Goal: Task Accomplishment & Management: Manage account settings

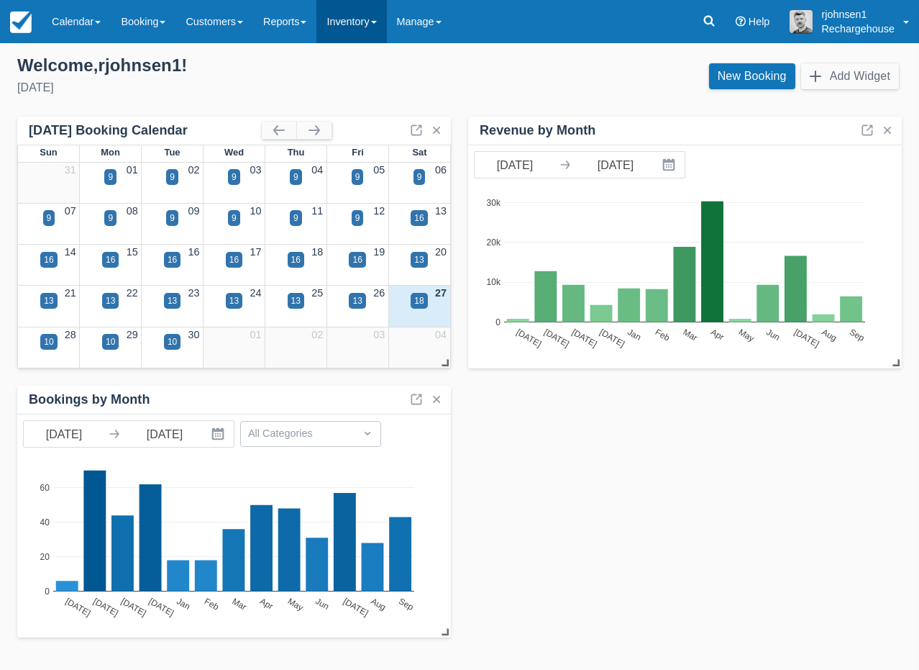
click at [382, 24] on link "Inventory" at bounding box center [352, 21] width 70 height 43
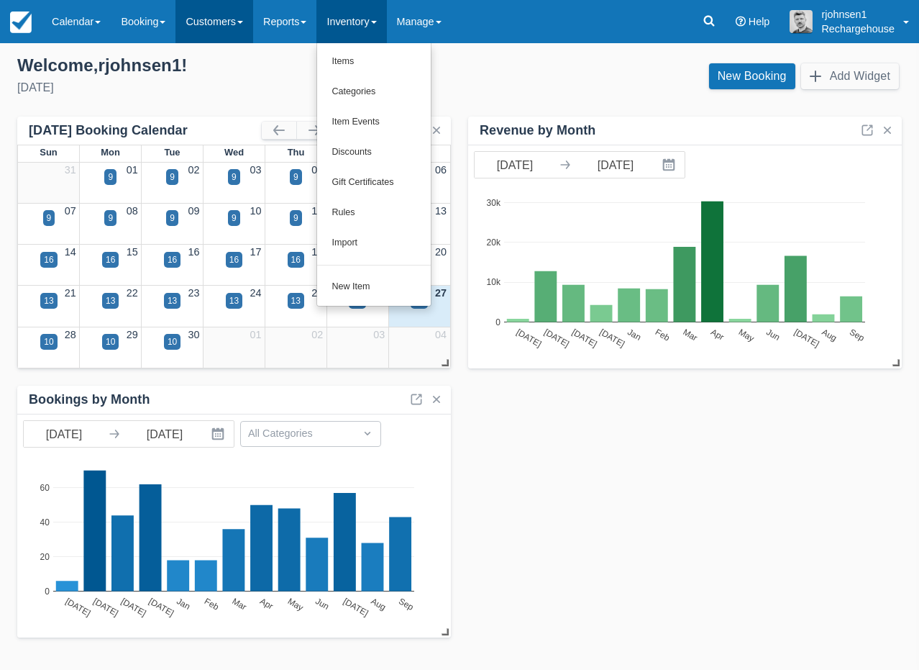
click at [212, 27] on link "Customers" at bounding box center [215, 21] width 78 height 43
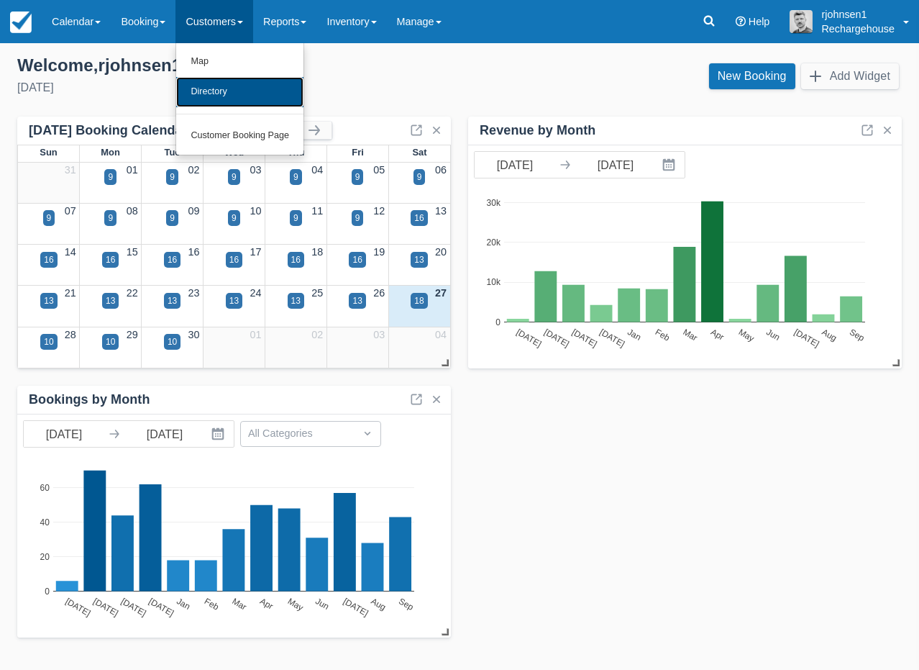
click at [213, 94] on link "Directory" at bounding box center [239, 92] width 127 height 30
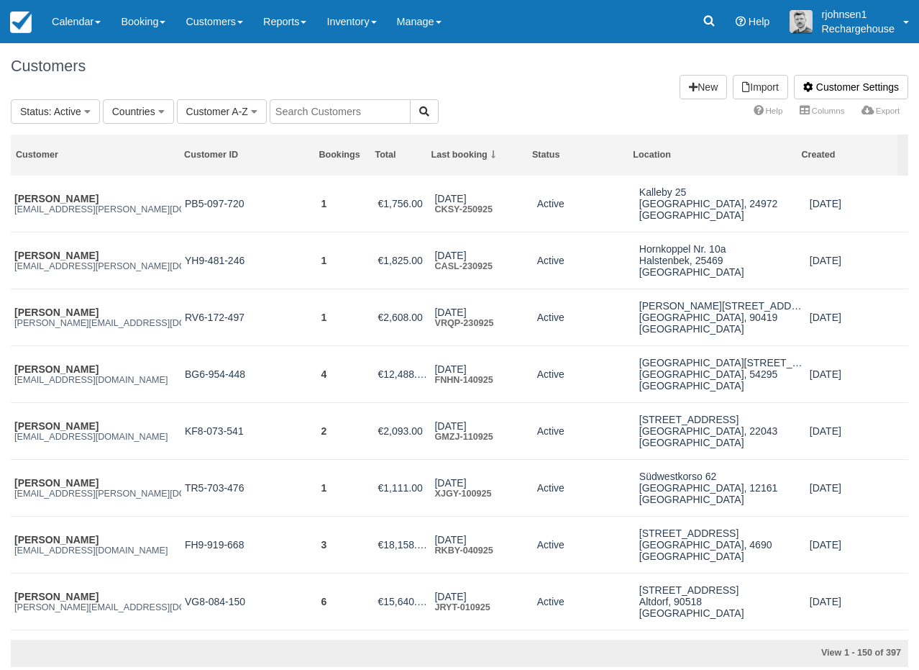
click at [338, 109] on input "text" at bounding box center [340, 111] width 141 height 24
click at [87, 114] on icon "button" at bounding box center [87, 111] width 6 height 10
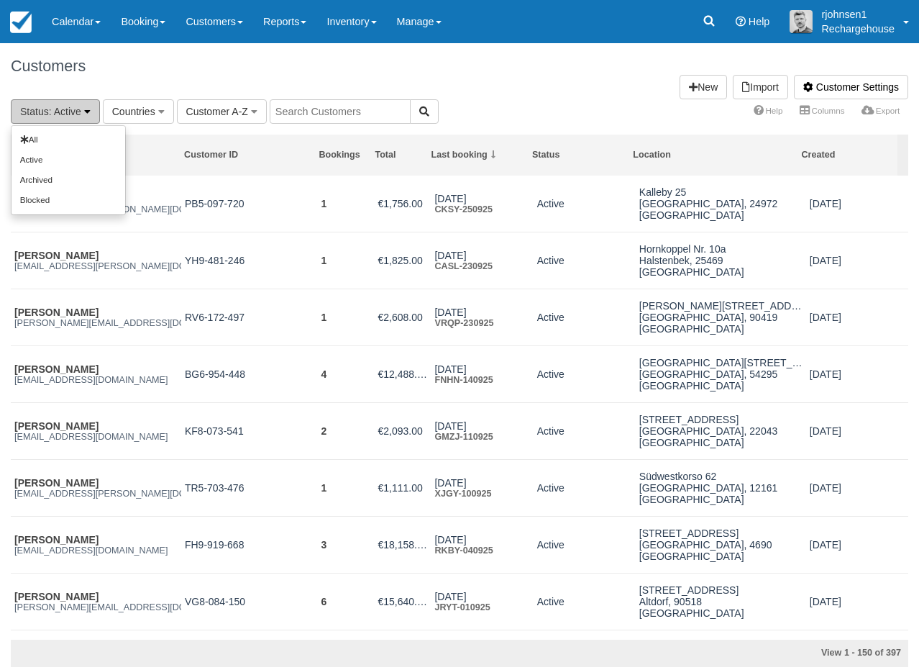
click at [87, 114] on icon "button" at bounding box center [87, 111] width 6 height 10
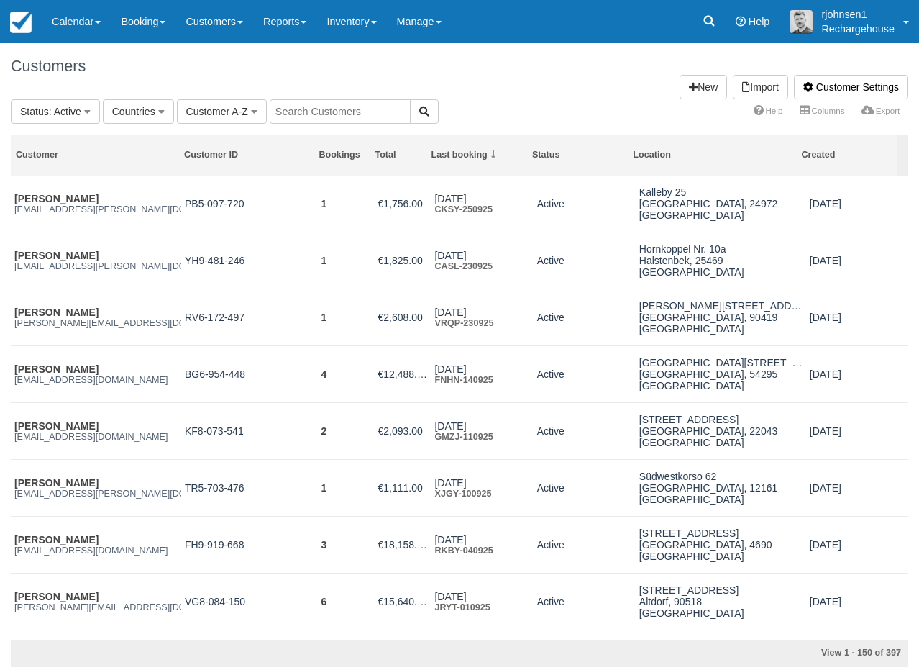
click at [314, 116] on input "text" at bounding box center [340, 111] width 141 height 24
paste input "[EMAIL_ADDRESS][DOMAIN_NAME]"
type input "[EMAIL_ADDRESS][DOMAIN_NAME]"
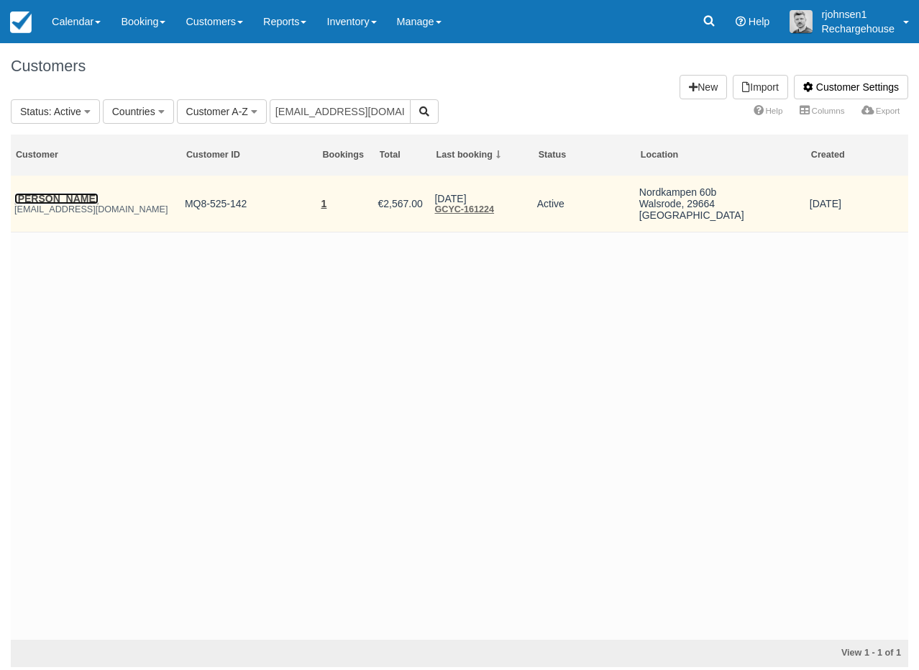
click at [65, 194] on link "[PERSON_NAME]" at bounding box center [56, 199] width 84 height 12
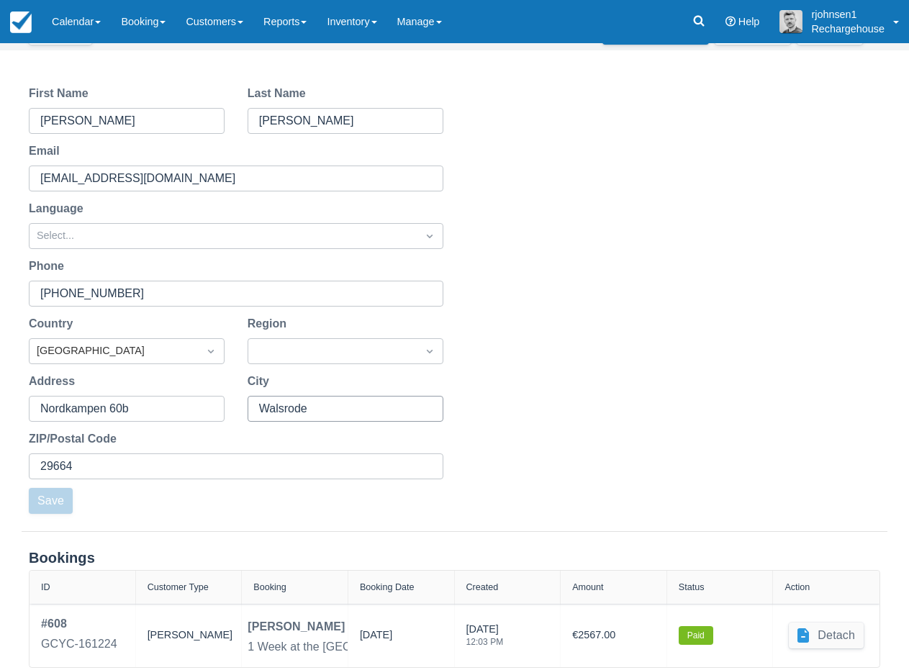
scroll to position [158, 0]
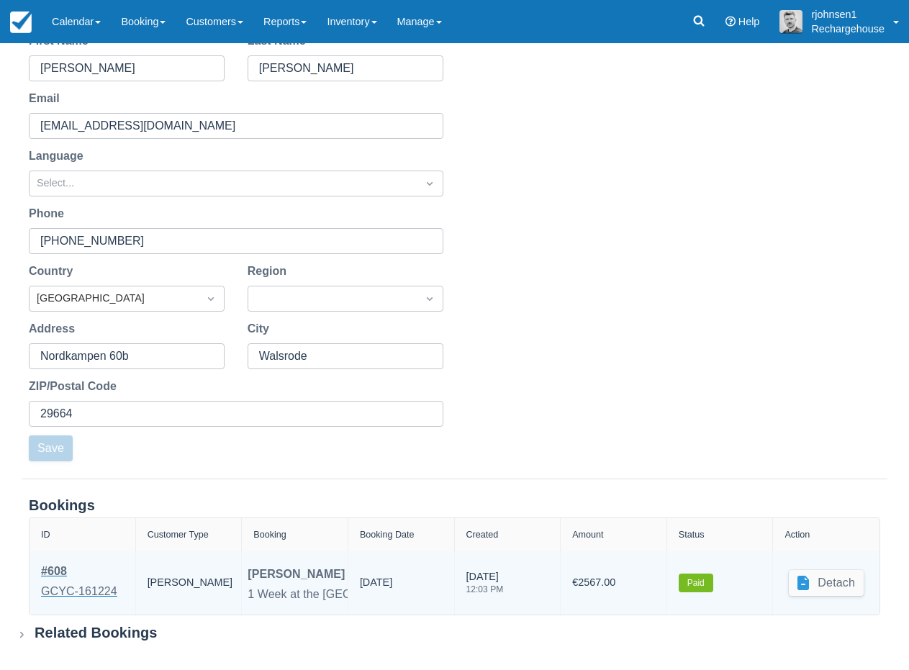
click at [55, 570] on div "# 608" at bounding box center [79, 571] width 76 height 17
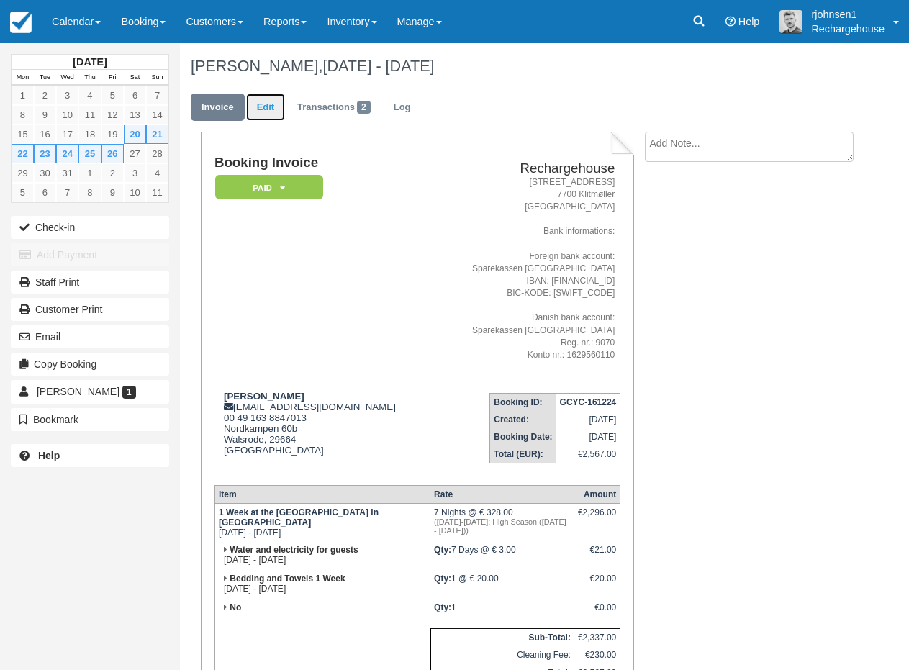
click at [273, 112] on link "Edit" at bounding box center [265, 108] width 39 height 28
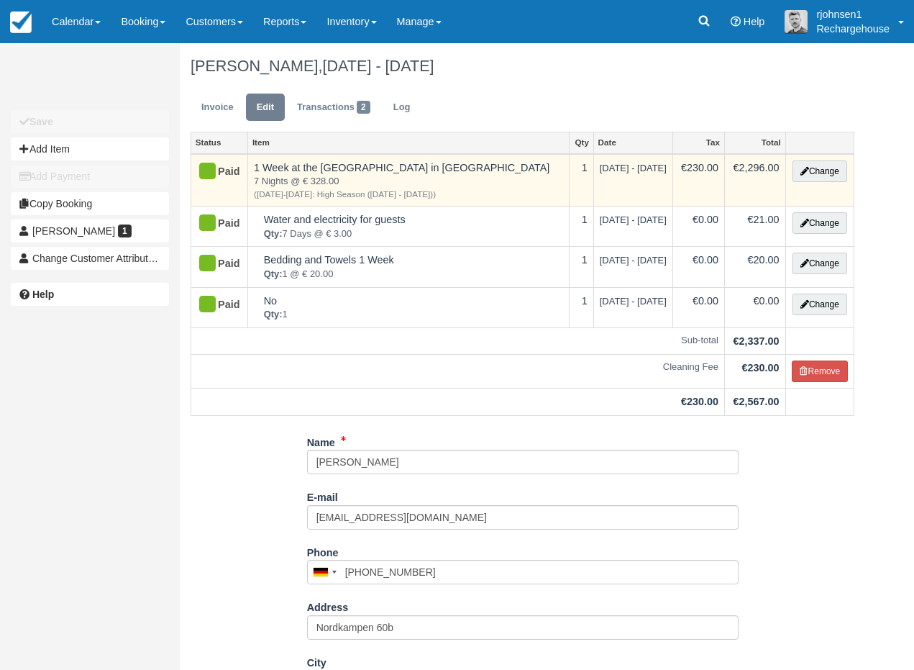
type input "0163 8847013"
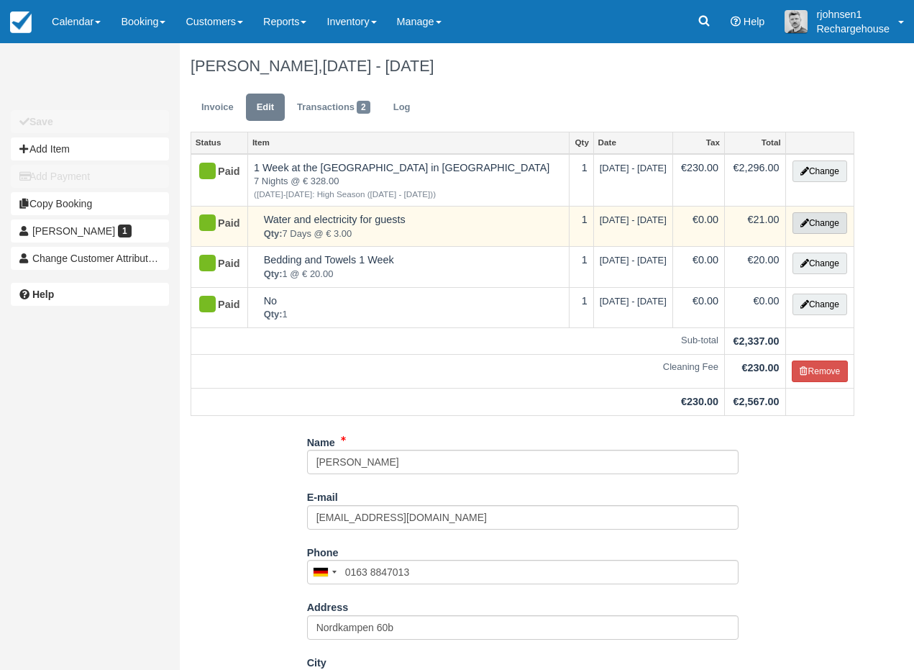
click at [817, 225] on button "Change" at bounding box center [820, 223] width 55 height 22
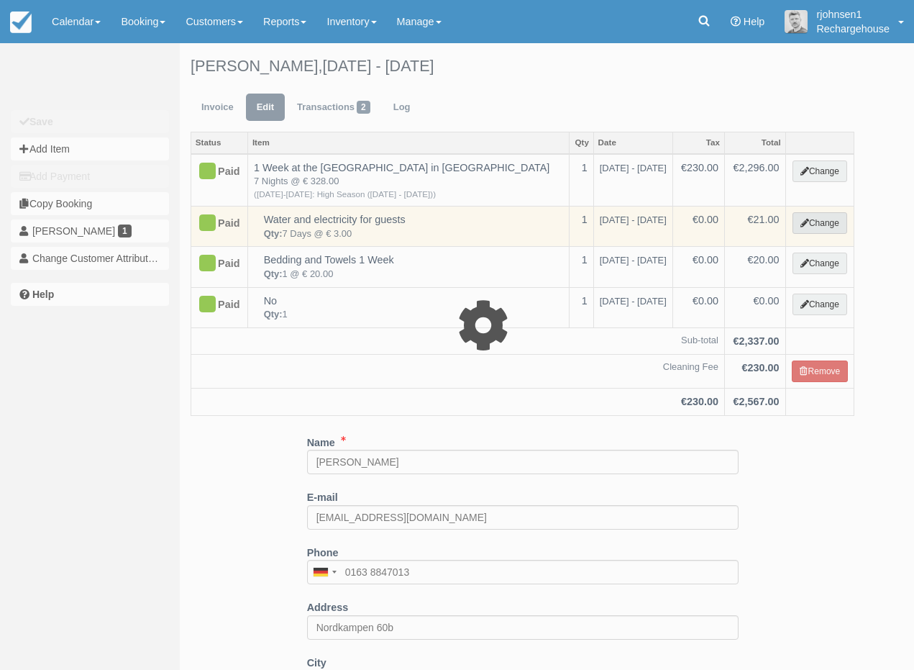
select select "4"
type input "21.00"
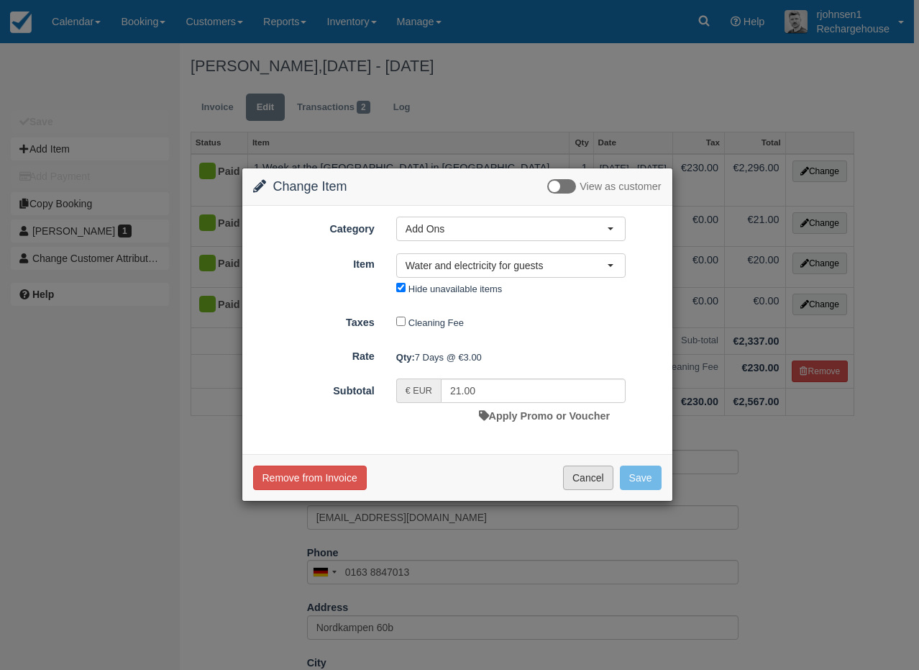
click at [588, 469] on button "Cancel" at bounding box center [588, 477] width 50 height 24
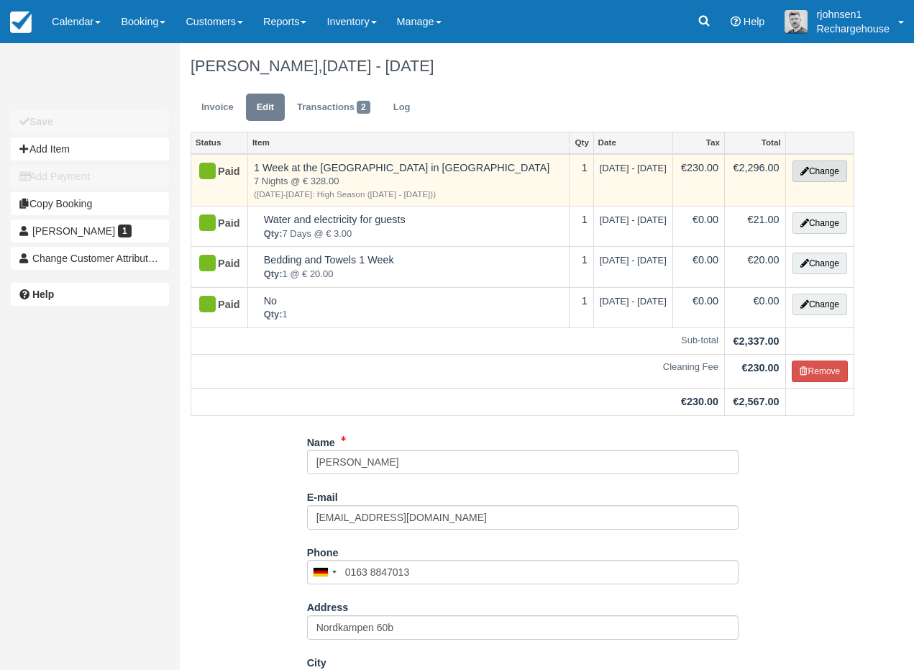
click at [816, 169] on button "Change" at bounding box center [820, 171] width 55 height 22
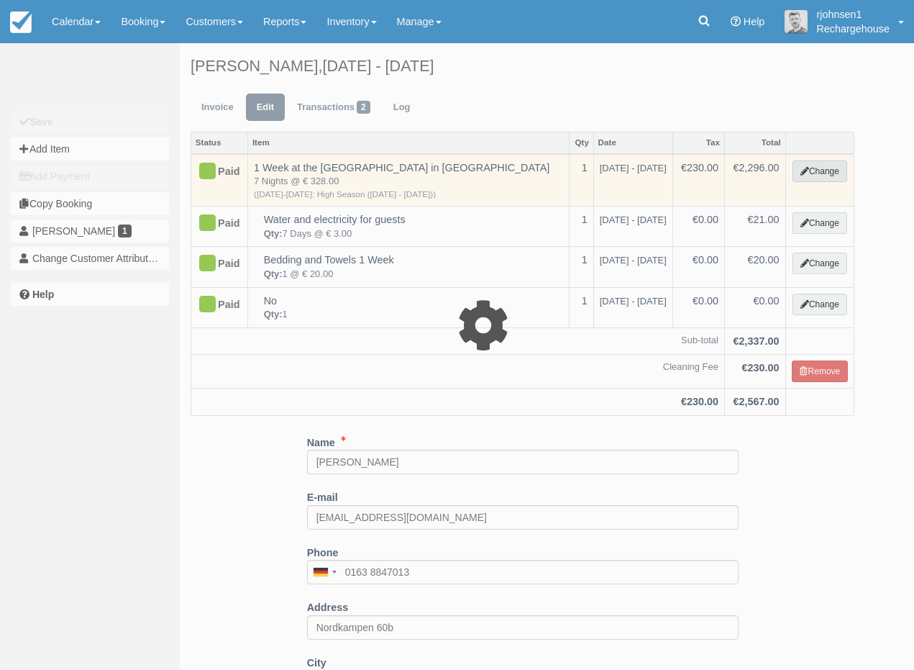
select select "13"
type input "2296.00"
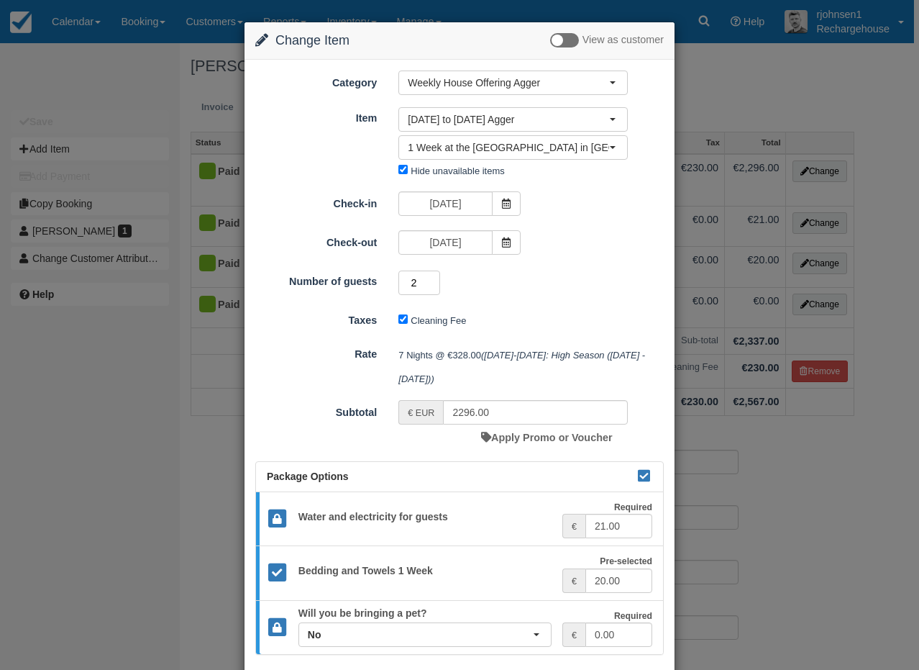
click at [431, 279] on input "2" at bounding box center [420, 283] width 42 height 24
click at [431, 279] on input "3" at bounding box center [420, 283] width 42 height 24
click at [431, 279] on input "4" at bounding box center [420, 283] width 42 height 24
click at [431, 279] on input "5" at bounding box center [420, 283] width 42 height 24
type input "6"
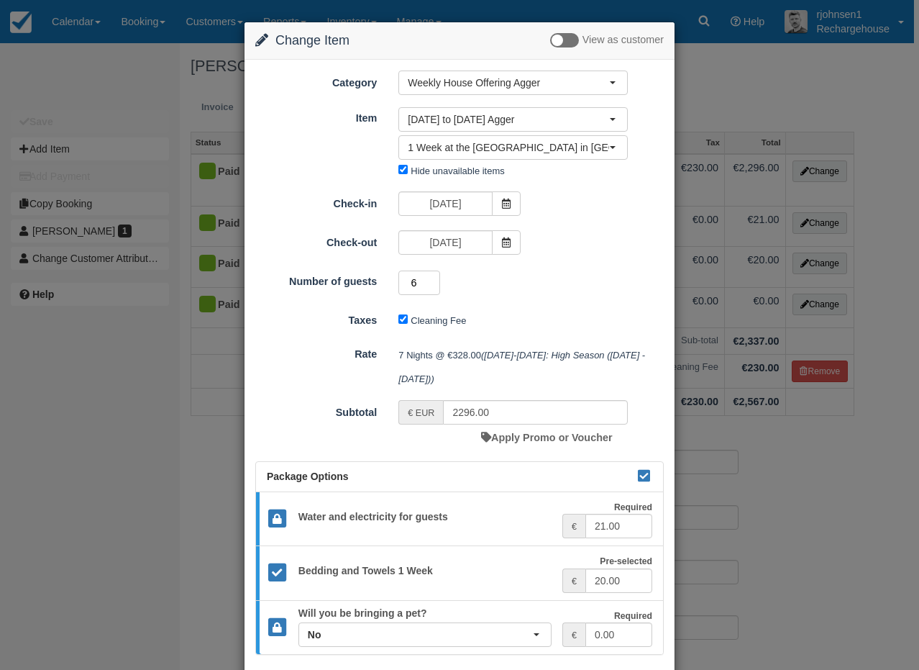
click at [431, 279] on input "6" at bounding box center [420, 283] width 42 height 24
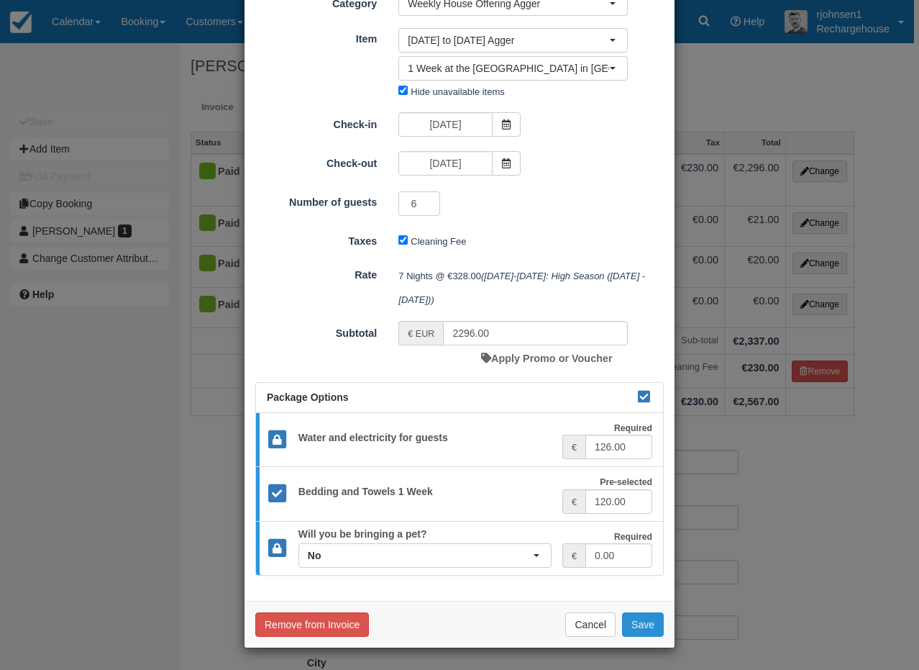
click at [639, 622] on button "Save" at bounding box center [643, 624] width 42 height 24
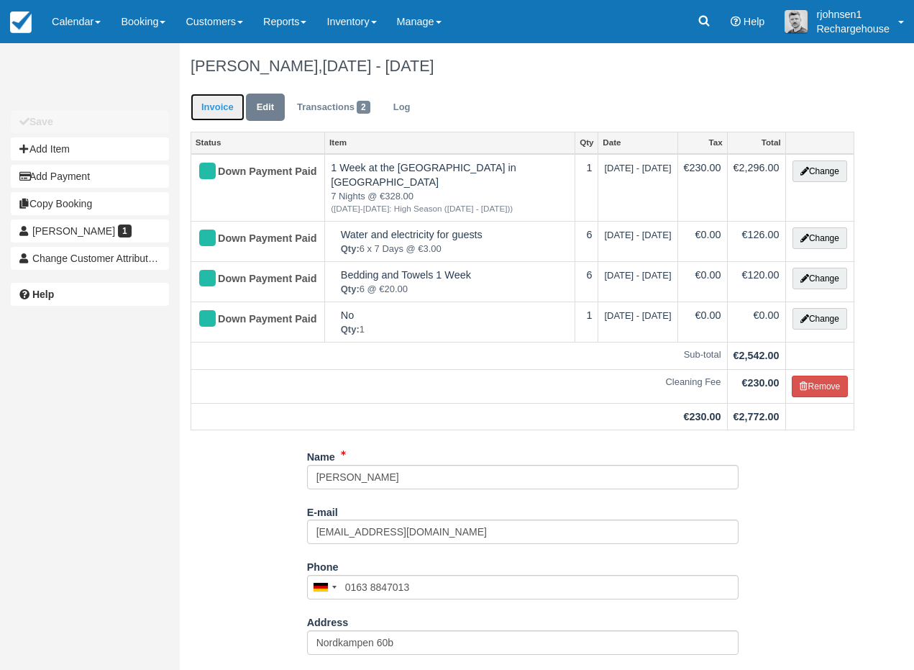
click at [217, 109] on link "Invoice" at bounding box center [218, 108] width 54 height 28
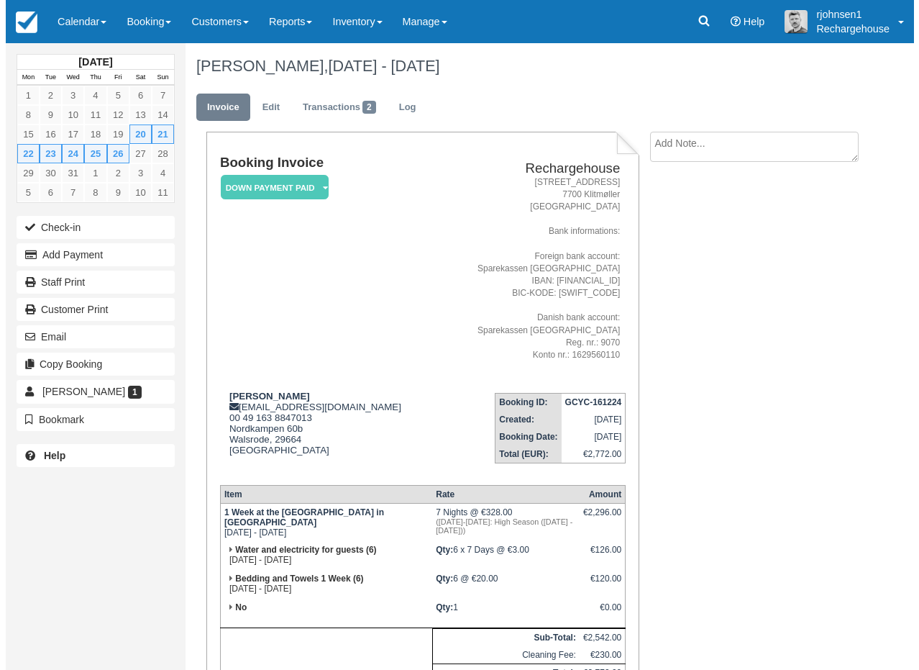
scroll to position [115, 0]
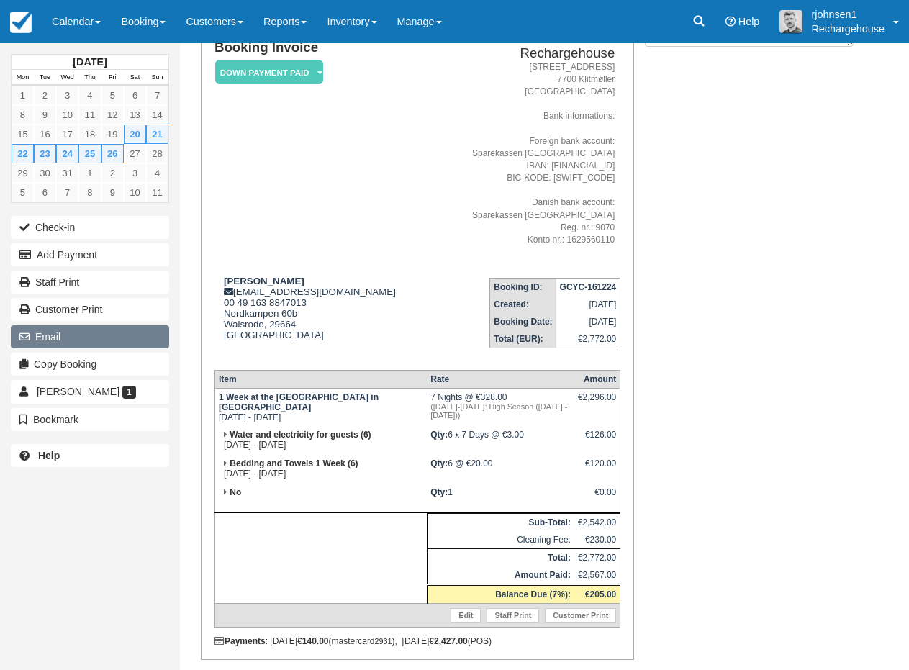
click at [60, 342] on button "Email" at bounding box center [90, 336] width 158 height 23
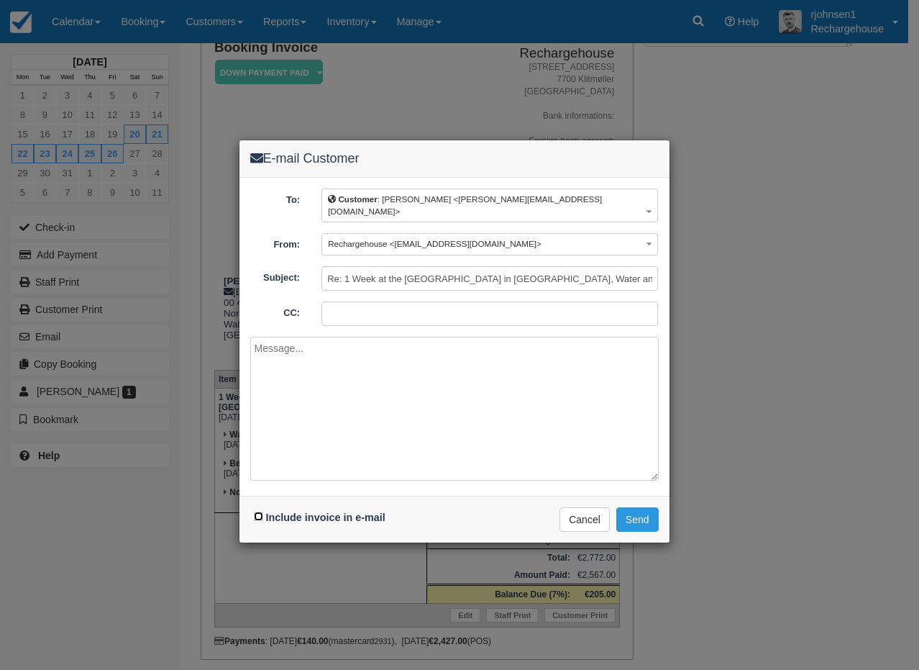
click at [258, 512] on input "Include invoice in e-mail" at bounding box center [258, 516] width 9 height 9
checkbox input "true"
click at [348, 371] on textarea at bounding box center [454, 409] width 409 height 144
paste textarea "[PERSON_NAME]"
click at [255, 350] on textarea "Dear [PERSON_NAME]" at bounding box center [454, 409] width 409 height 144
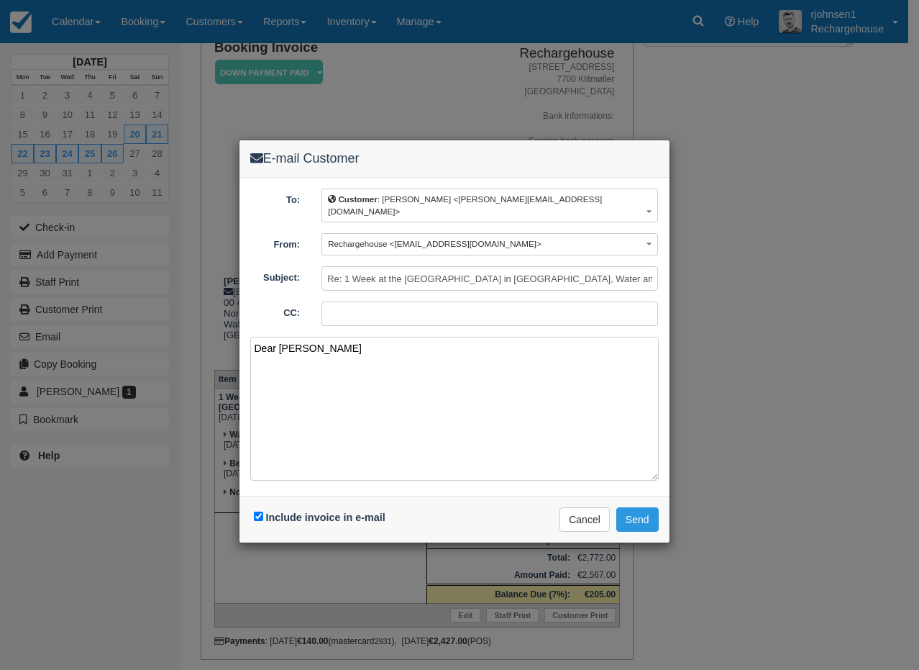
click at [326, 337] on textarea "Dear [PERSON_NAME]" at bounding box center [454, 409] width 409 height 144
type textarea "Dear Christine Here you go :) All the best Rasmus"
click at [630, 509] on button "Send" at bounding box center [638, 519] width 42 height 24
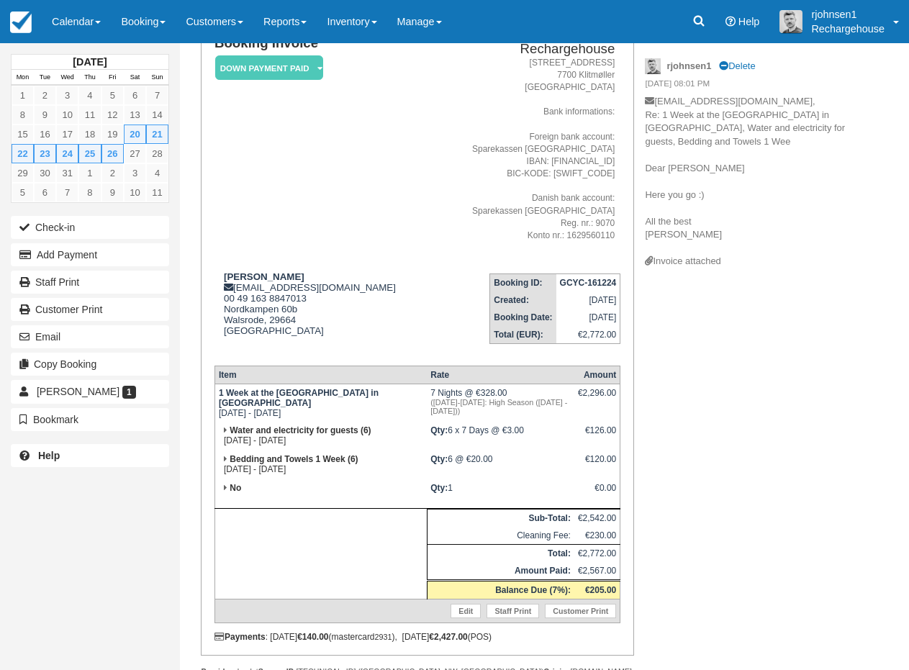
scroll to position [171, 0]
